Goal: Communication & Community: Participate in discussion

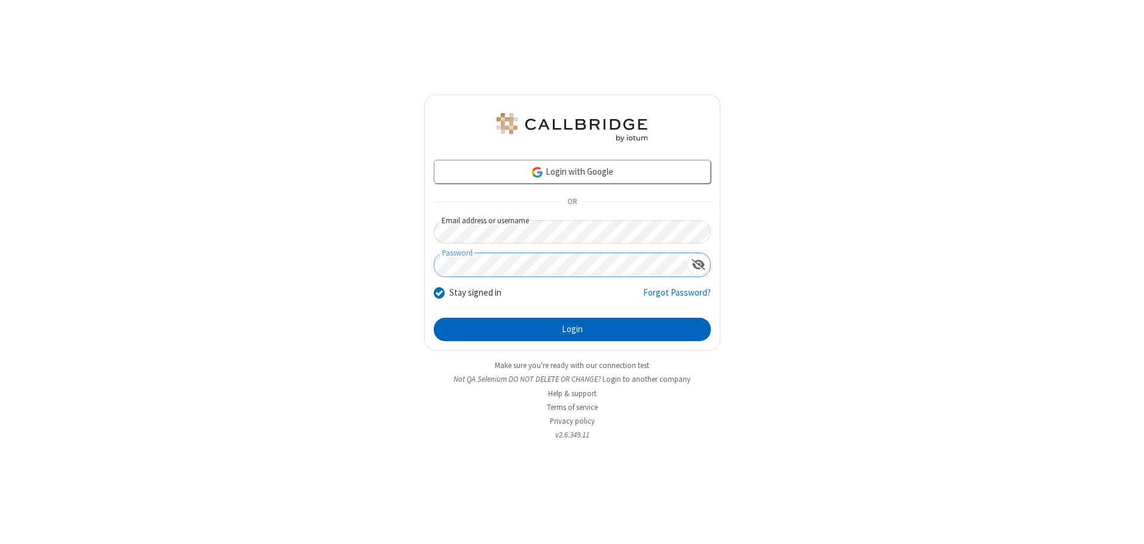
click at [572, 329] on button "Login" at bounding box center [572, 330] width 277 height 24
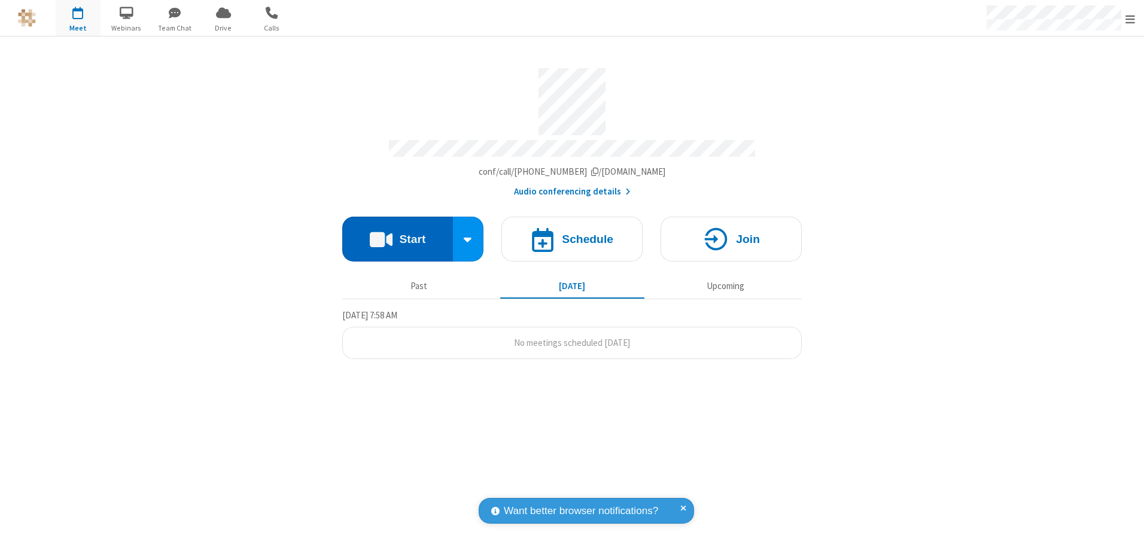
click at [397, 235] on button "Start" at bounding box center [397, 239] width 111 height 45
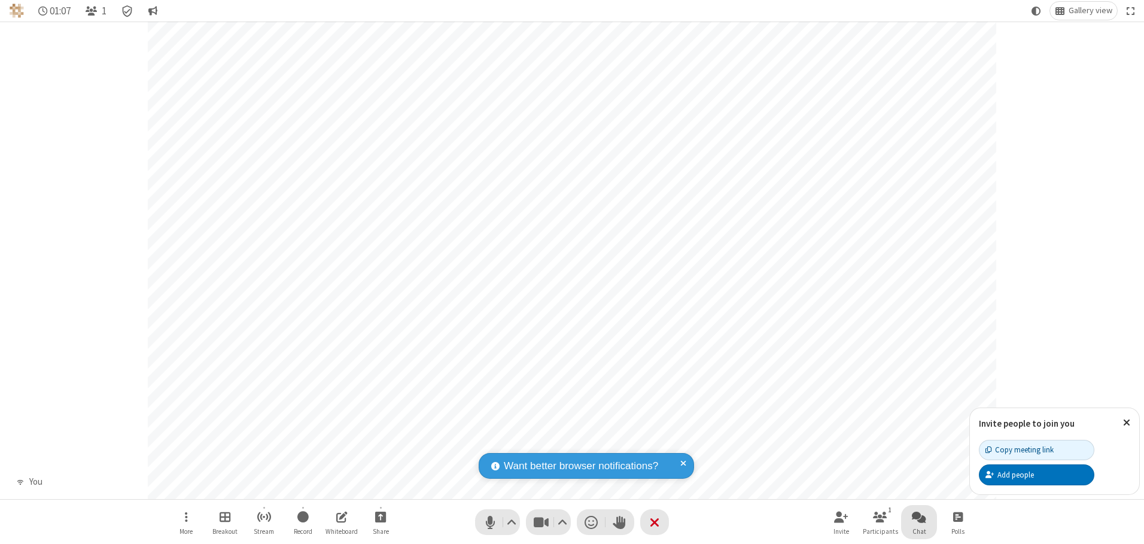
click at [919, 516] on span "Open chat" at bounding box center [919, 516] width 14 height 15
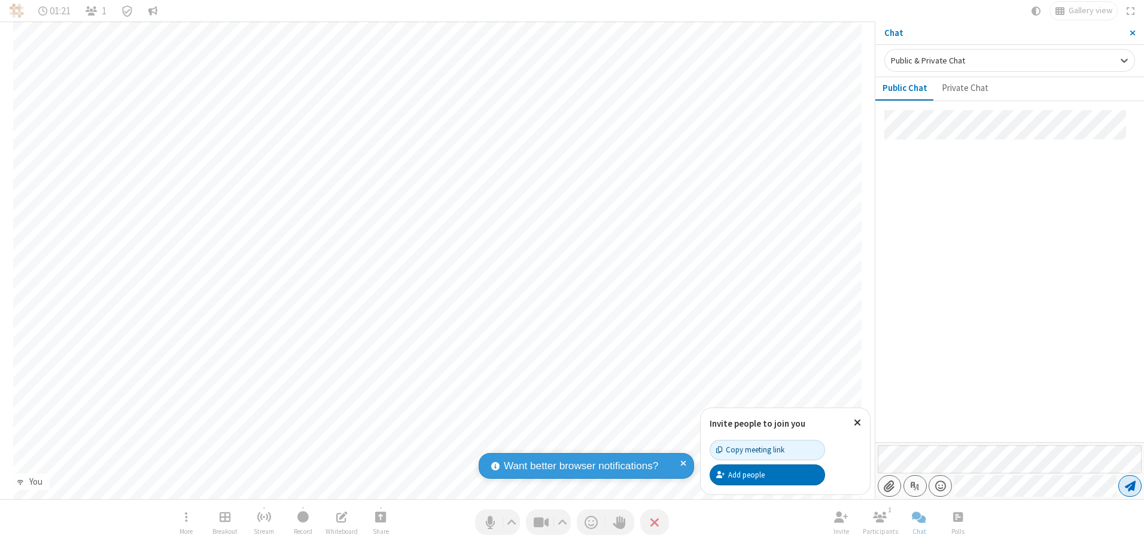
click at [1130, 486] on span "Send message" at bounding box center [1130, 486] width 11 height 12
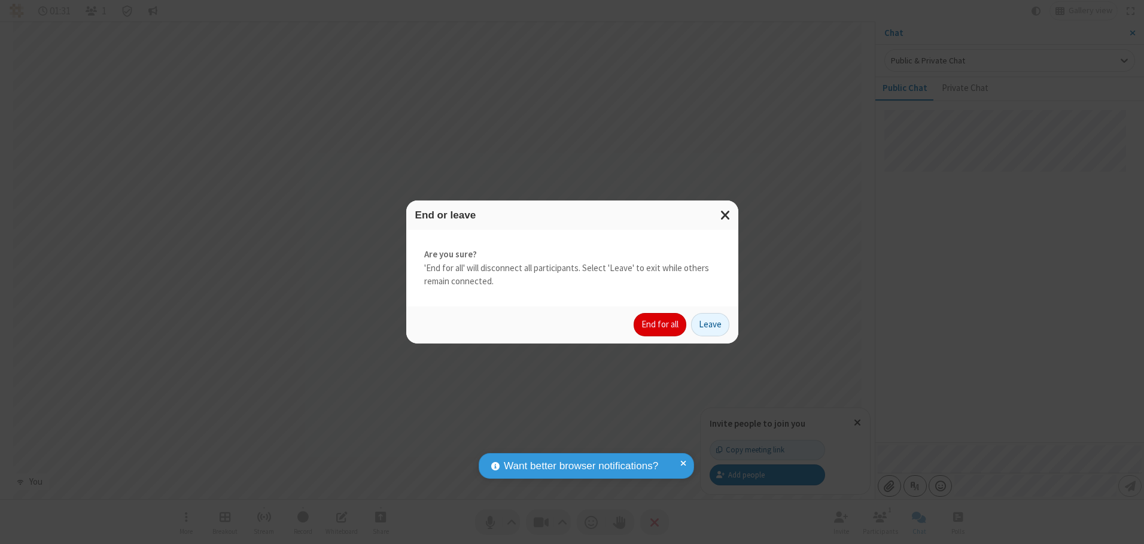
click at [661, 324] on button "End for all" at bounding box center [660, 325] width 53 height 24
